Goal: Information Seeking & Learning: Find specific fact

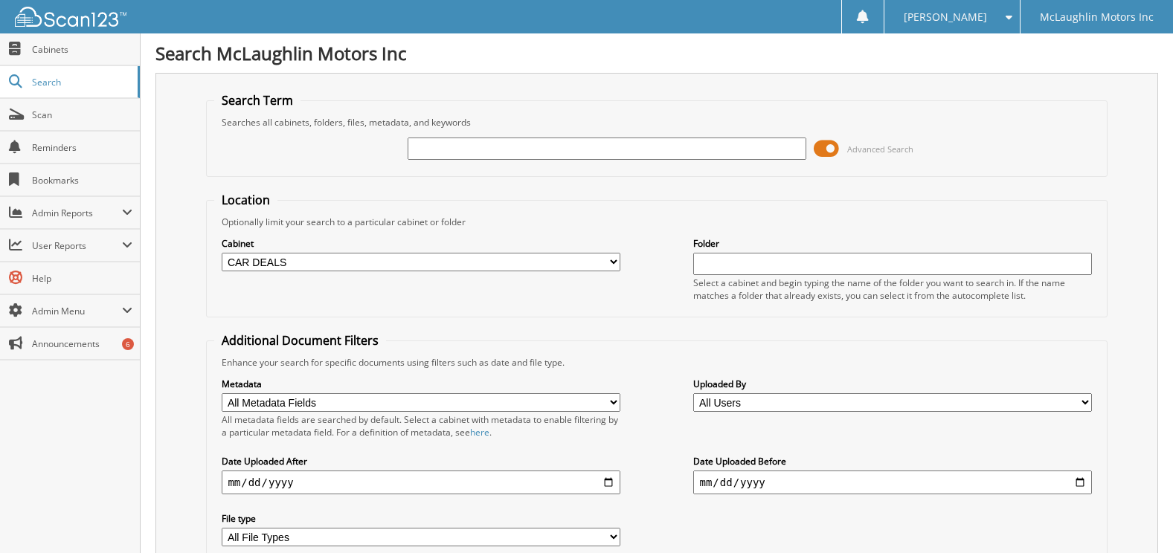
select select "9053"
click at [437, 146] on input "text" at bounding box center [607, 149] width 398 height 22
type input "SR351693"
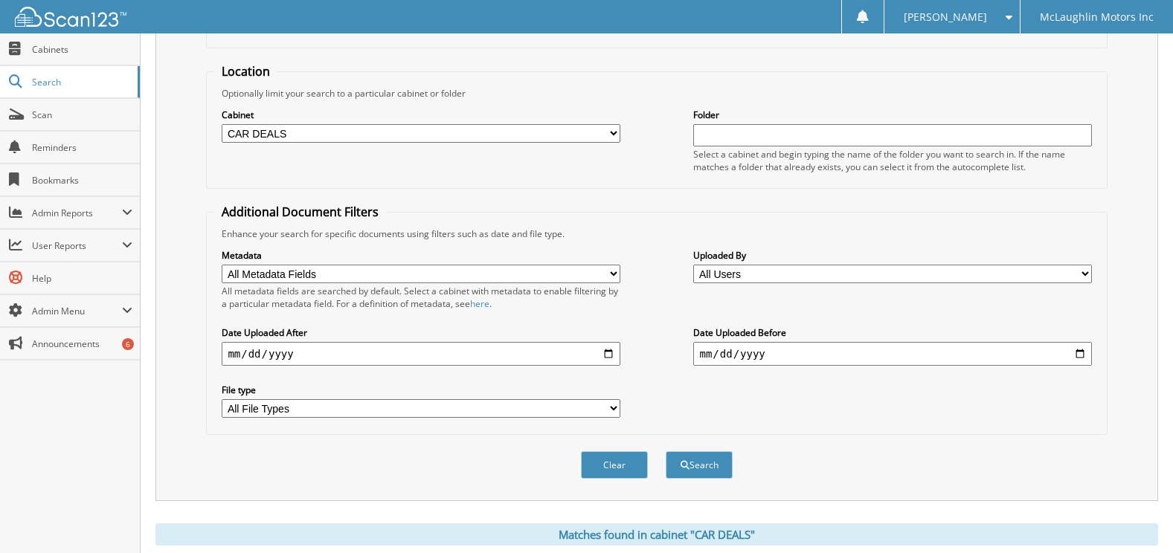
scroll to position [361, 0]
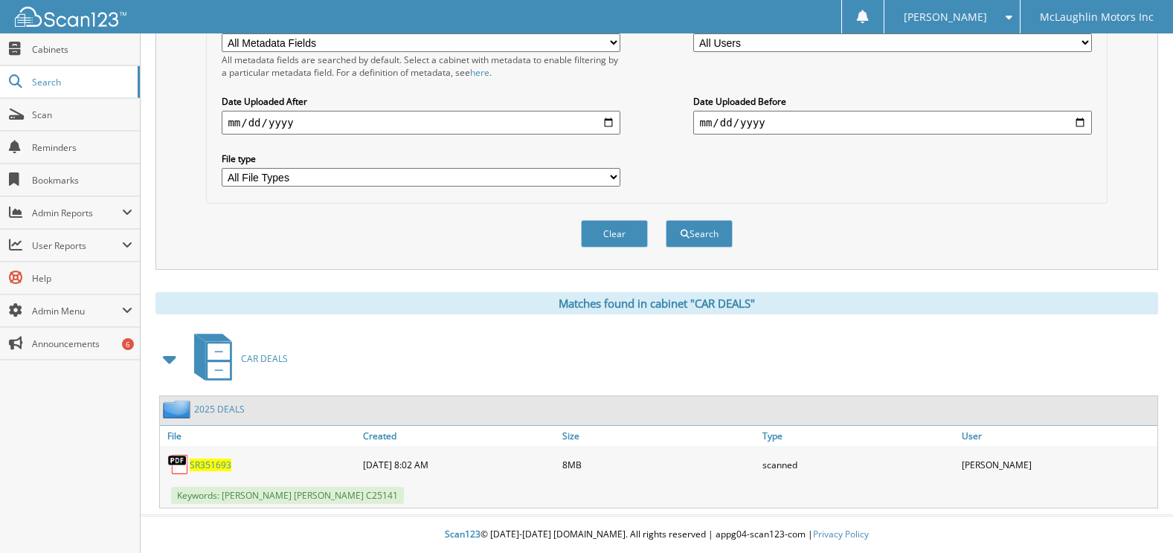
click at [215, 466] on span "SR351693" at bounding box center [211, 465] width 42 height 13
